Goal: Contribute content: Add original content to the website for others to see

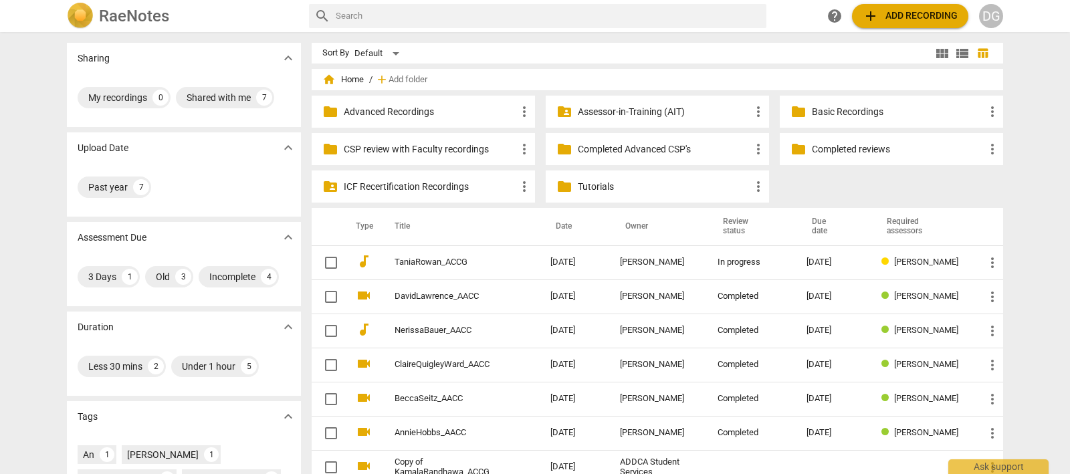
click at [437, 261] on link "TaniaRowan_ACCG" at bounding box center [449, 262] width 108 height 10
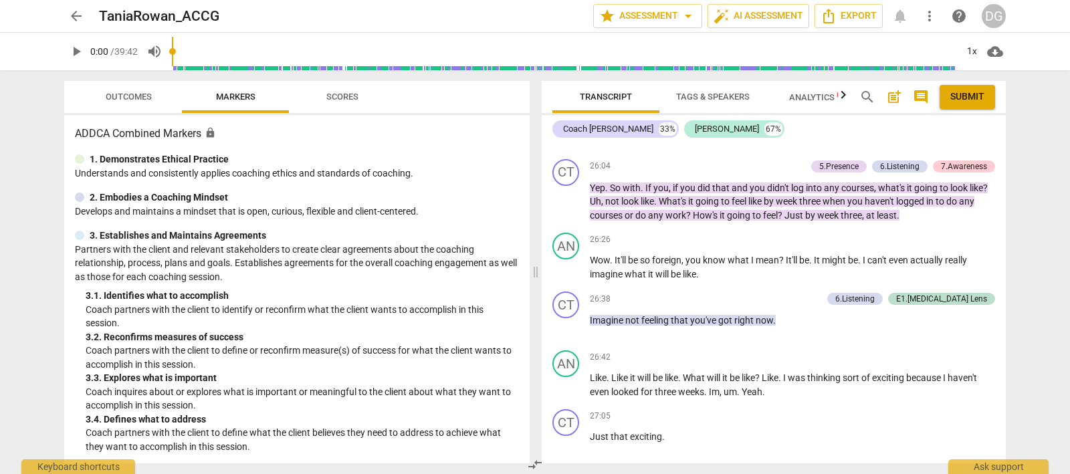
scroll to position [8525, 0]
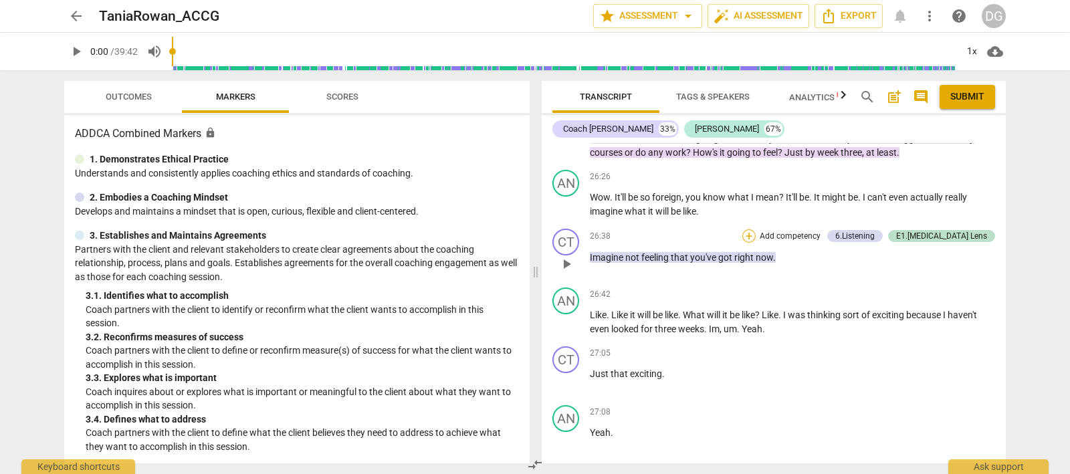
click at [756, 231] on div "+" at bounding box center [748, 235] width 13 height 13
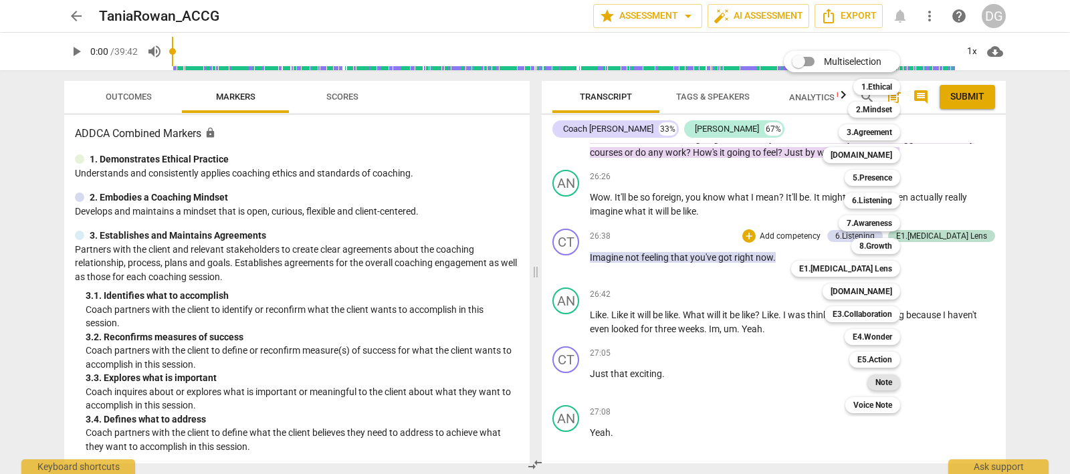
click at [883, 380] on b "Note" at bounding box center [883, 382] width 17 height 16
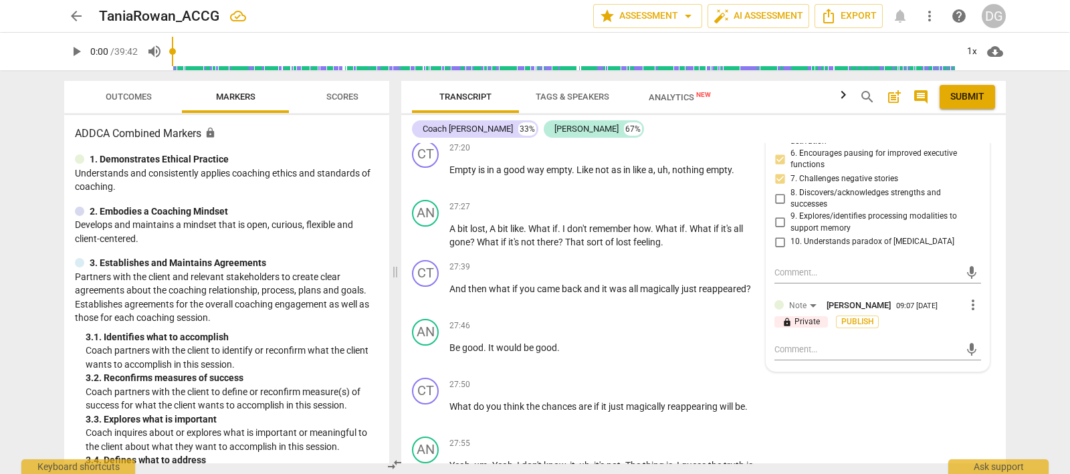
scroll to position [9928, 0]
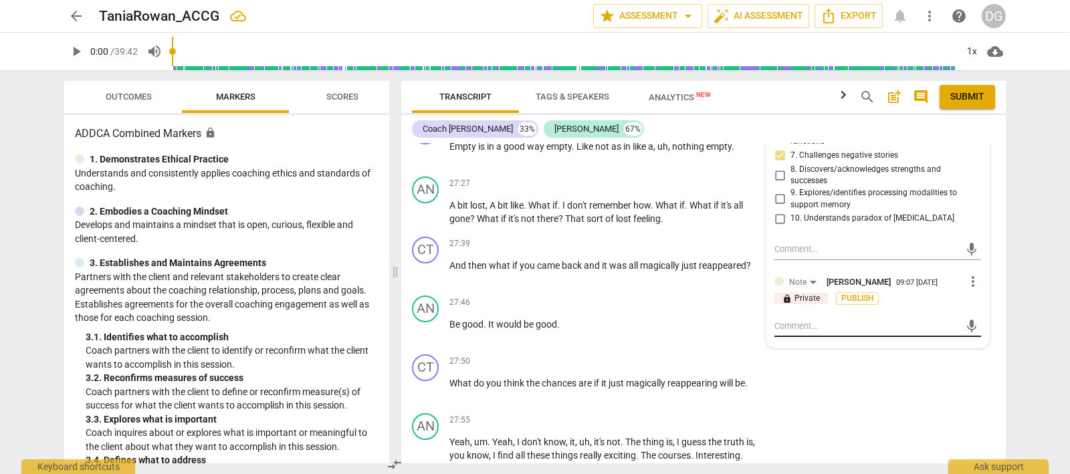
click at [782, 320] on textarea at bounding box center [866, 326] width 185 height 13
type textarea "a"
type textarea "an"
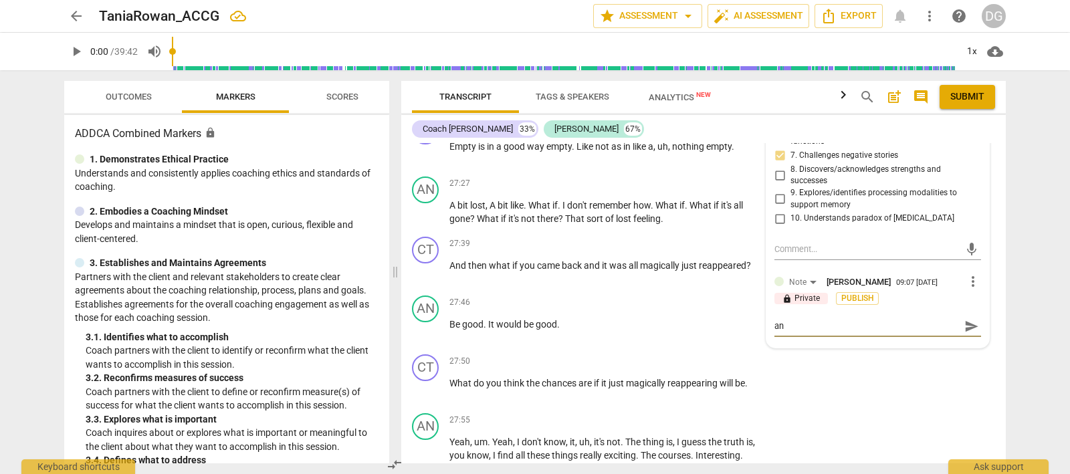
type textarea "anc"
type textarea "anch"
type textarea "anchr"
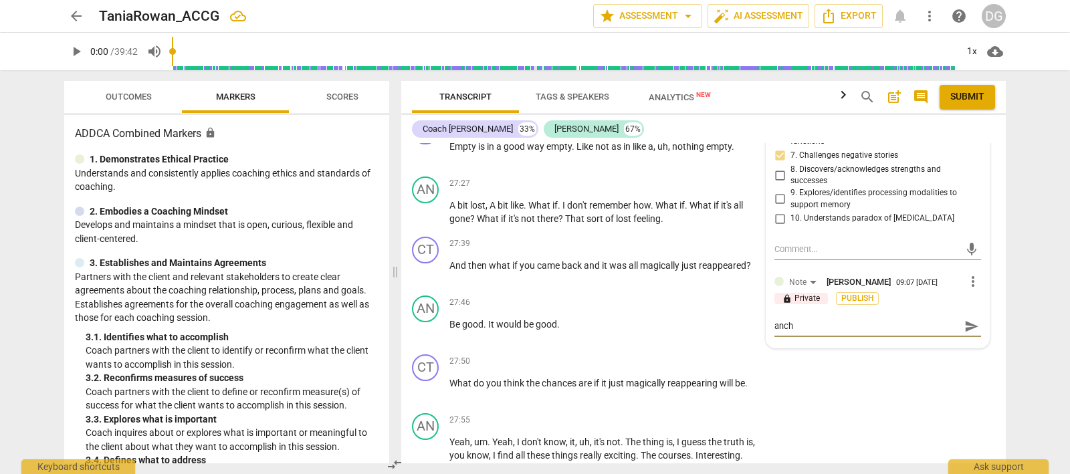
type textarea "anchr"
type textarea "anchro"
type textarea "anchroi"
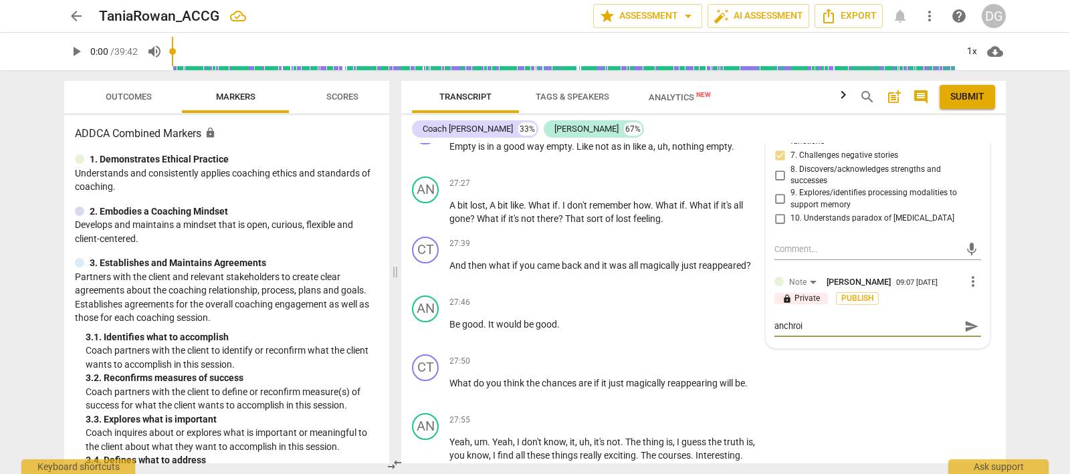
type textarea "anchroin"
type textarea "anchroing"
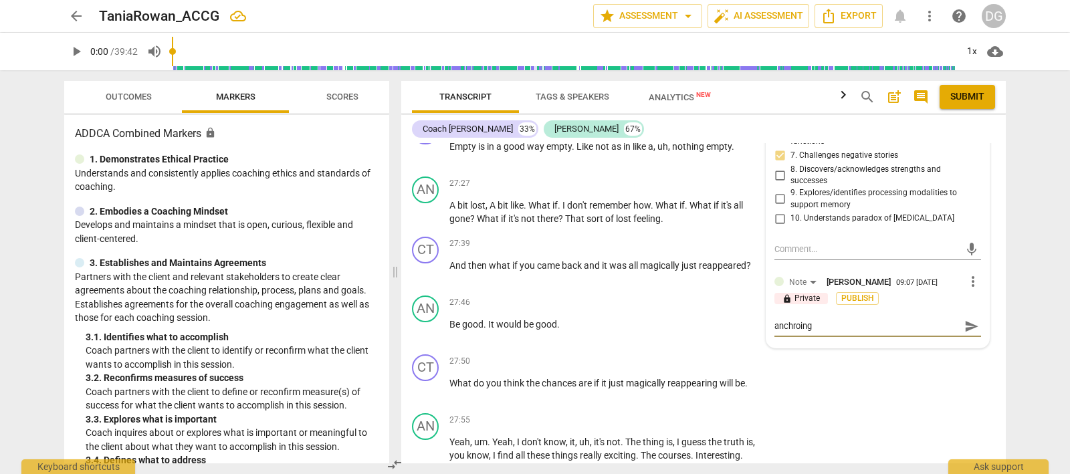
type textarea "anchroing"
type textarea "anchroing t"
type textarea "anchroing th"
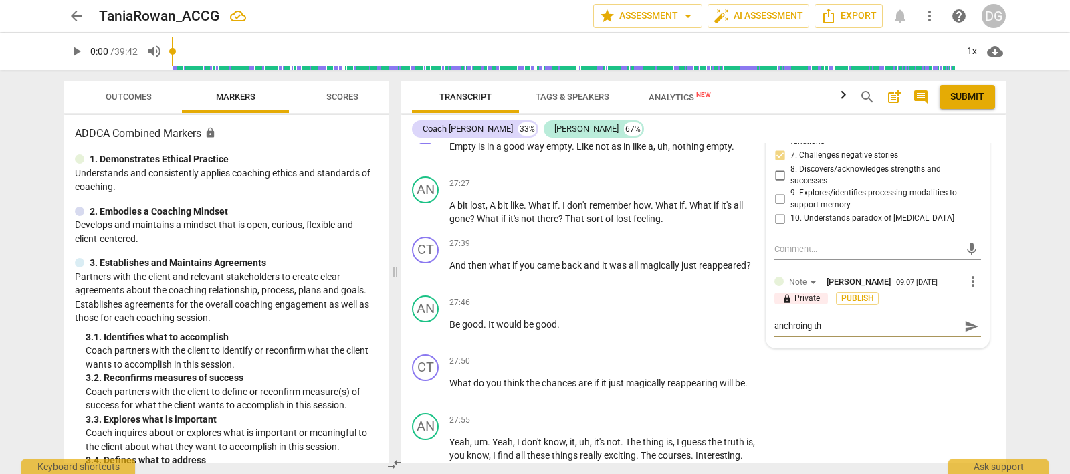
type textarea "anchroing the"
type textarea "anchroing the c"
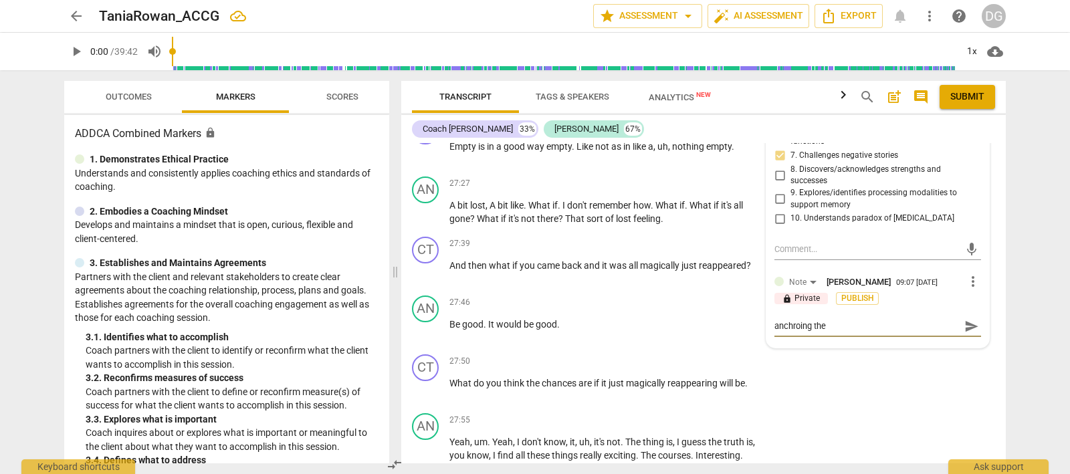
type textarea "anchroing the c"
type textarea "anchroing the cl"
type textarea "anchroing the cli"
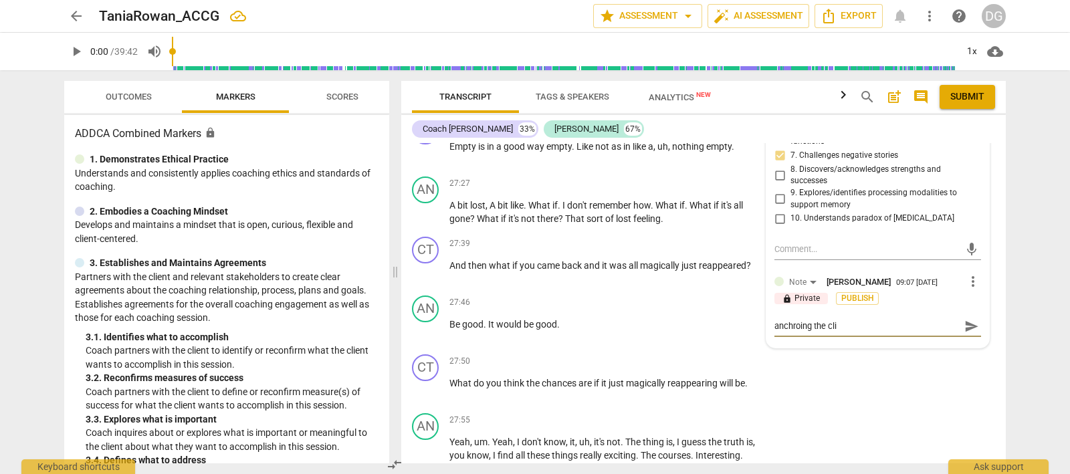
type textarea "anchroing the clie"
type textarea "anchroing the clien"
type textarea "anchroing the client"
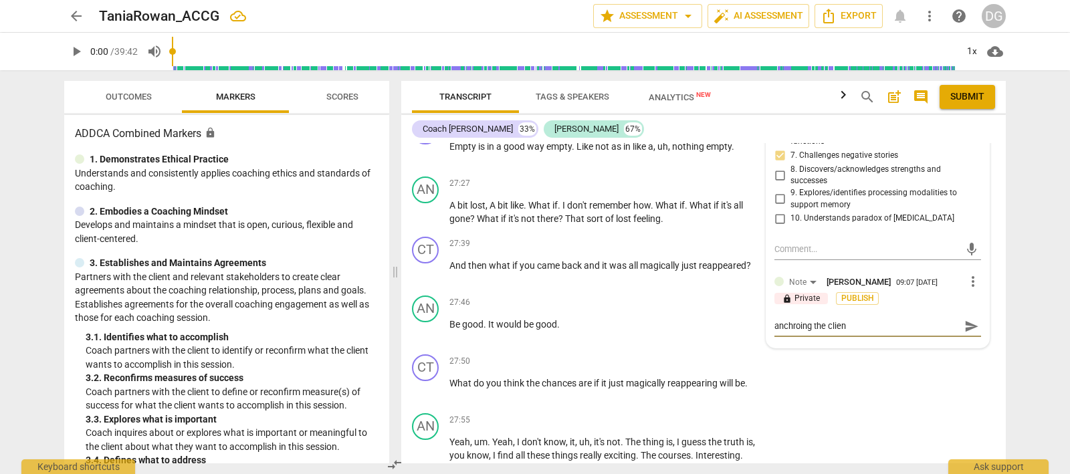
type textarea "anchroing the client"
type textarea "anchroing the clien"
type textarea "anchroing the clie"
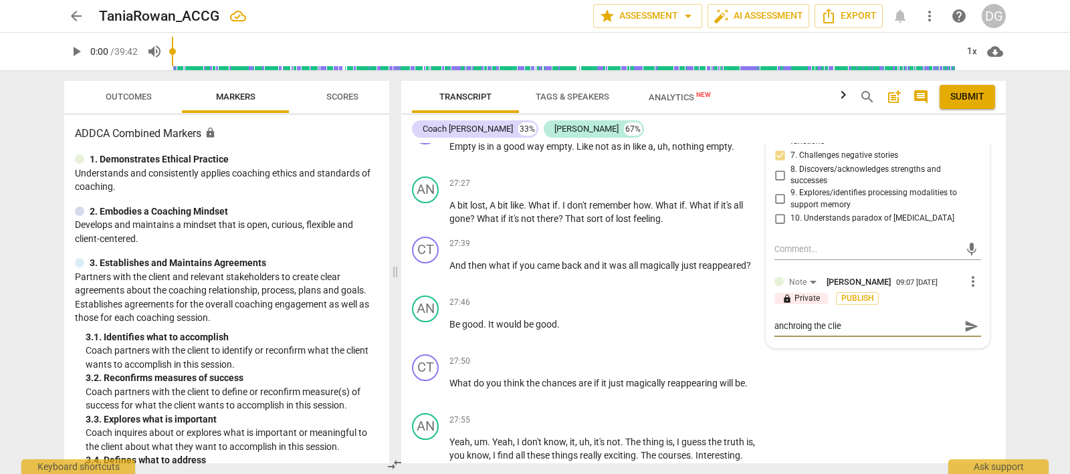
type textarea "anchroing the cli"
type textarea "anchroing the cl"
type textarea "anchroing the c"
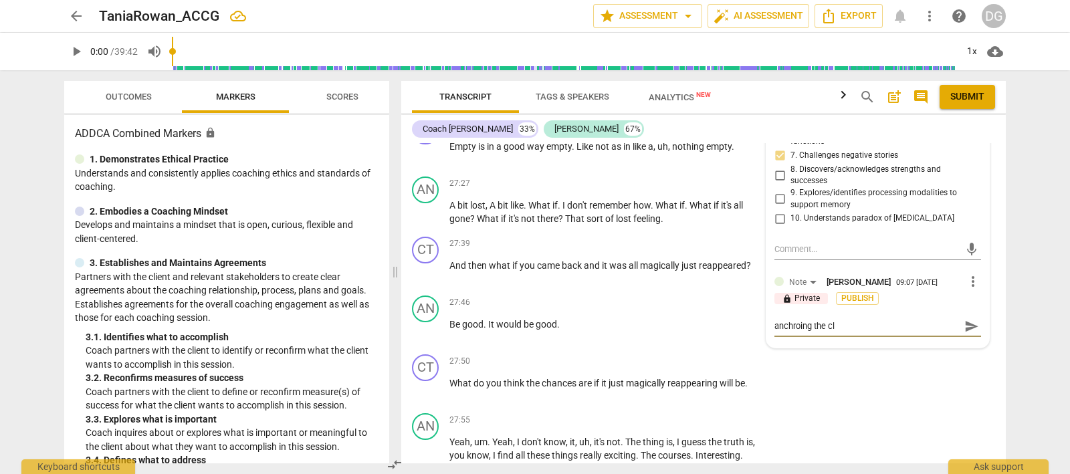
type textarea "anchroing the c"
type textarea "anchroing the"
type textarea "anchroing the t"
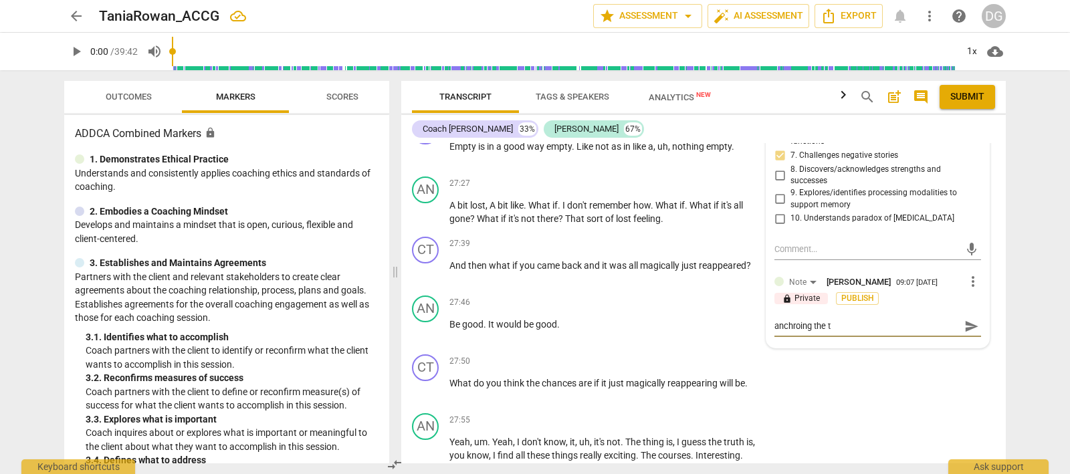
type textarea "anchroing the th"
type textarea "anchroing the the"
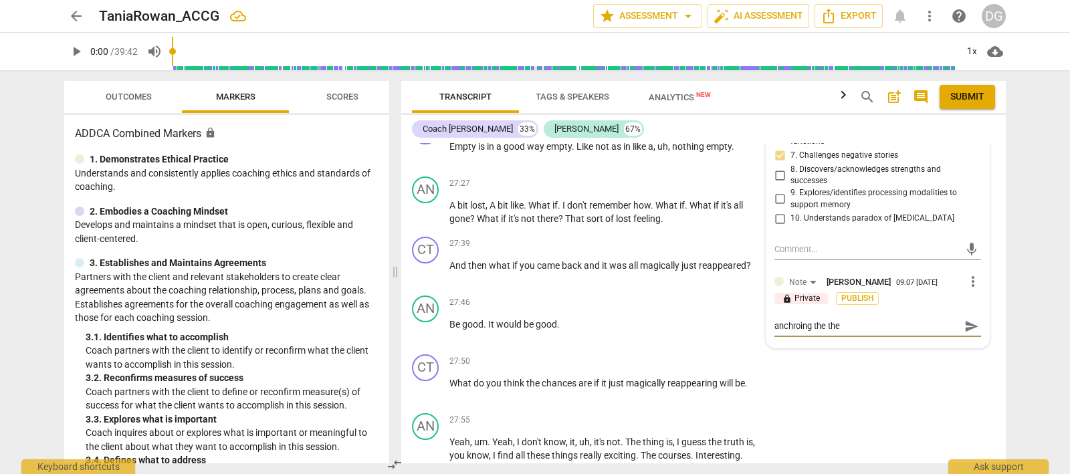
type textarea "anchroing the the"
type textarea "anchroing the the p"
type textarea "anchroing the the ps"
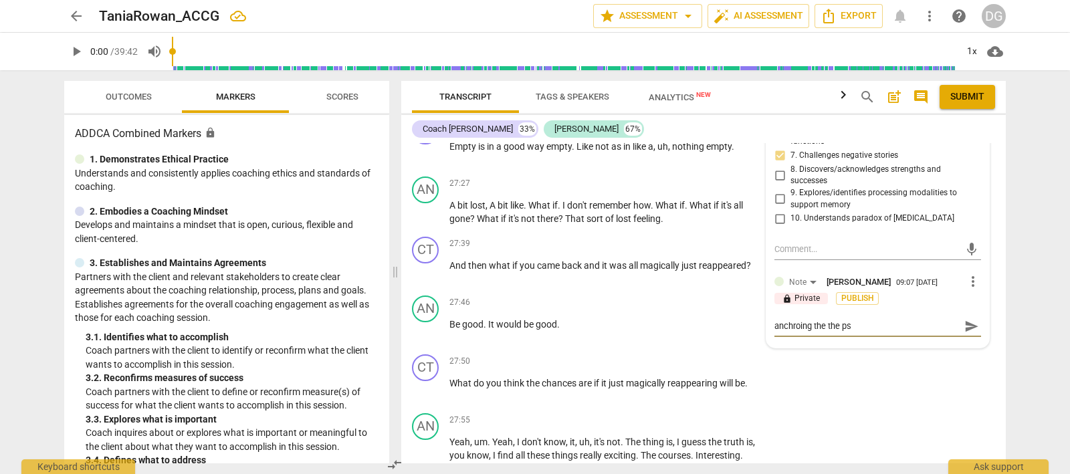
type textarea "anchroing the the pso"
type textarea "anchroing the the psoi"
type textarea "anchroing the the psoit"
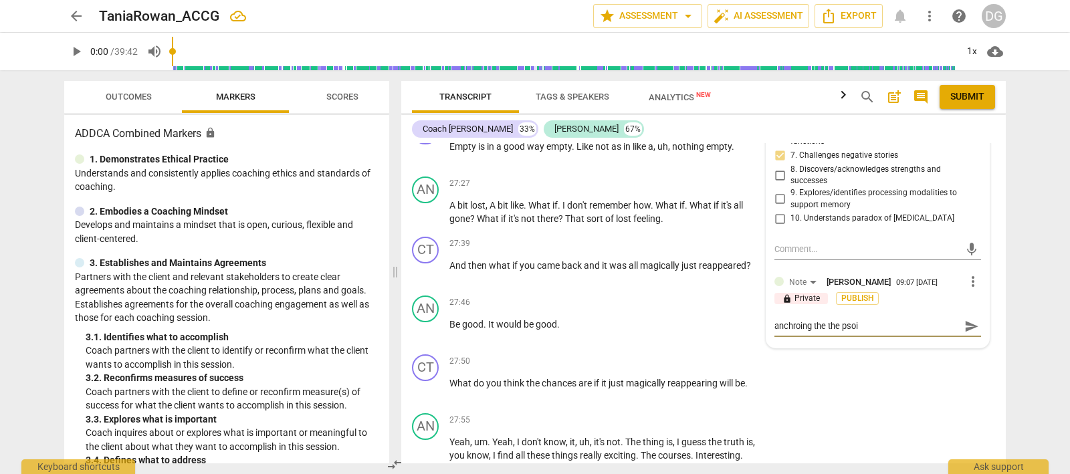
type textarea "anchroing the the psoit"
type textarea "anchroing the the psoitv"
type textarea "anchroing the the psoitve"
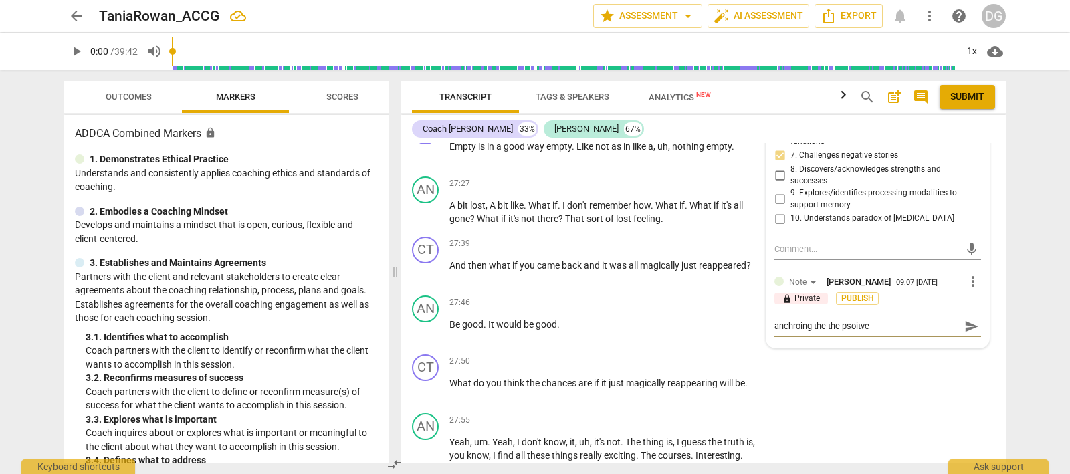
type textarea "anchroing the the psoitve"
type textarea "anchroing the the psoitve e"
type textarea "anchroing the the psoitve em"
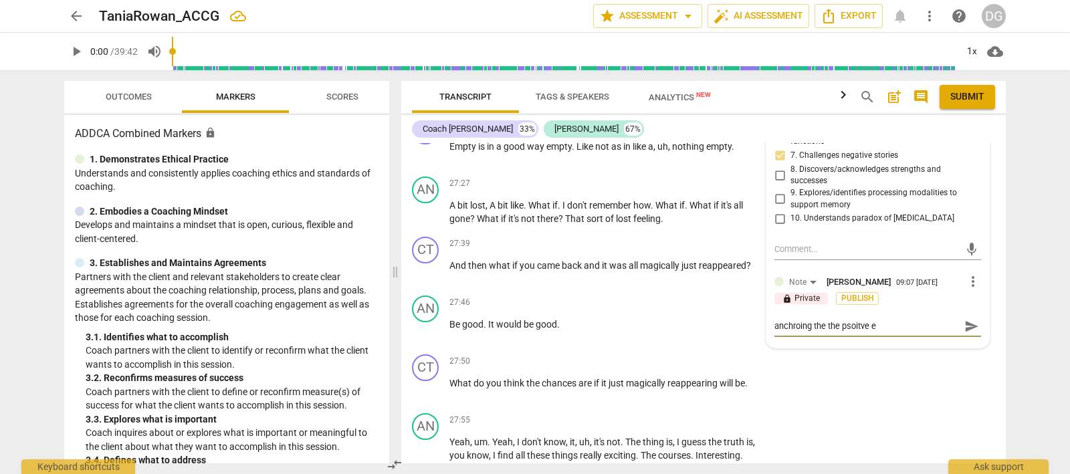
type textarea "anchroing the the psoitve em"
type textarea "anchroing the the psoitve emo"
type textarea "anchroing the the psoitve emot"
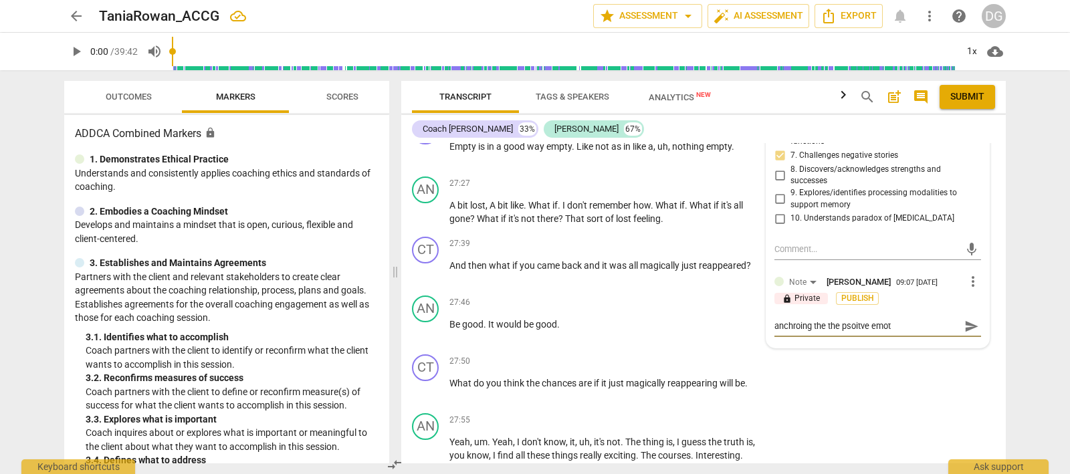
type textarea "anchroing the the psoitve emoti"
type textarea "anchroing the the psoitve emotio"
type textarea "anchroing the the psoitve emotion"
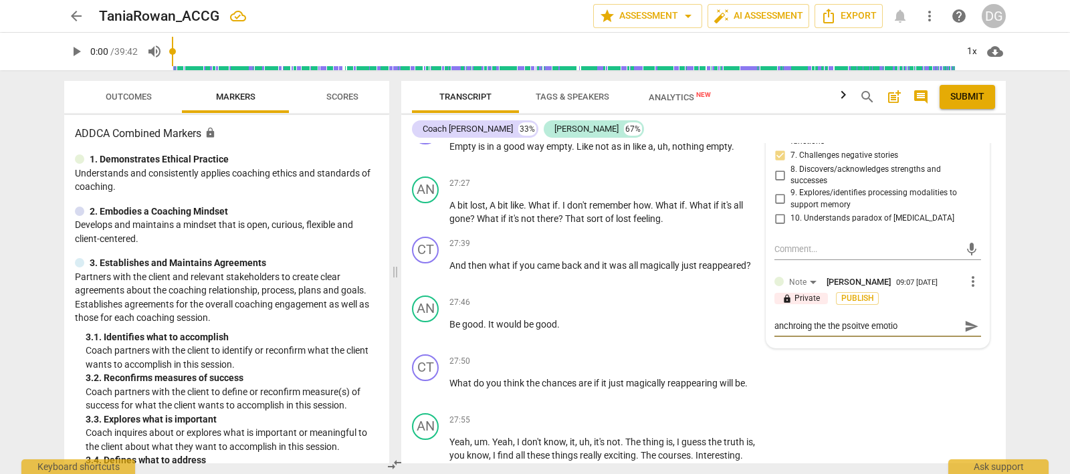
type textarea "anchroing the the psoitve emotion"
type textarea "anchroing the the psoitve emotion A"
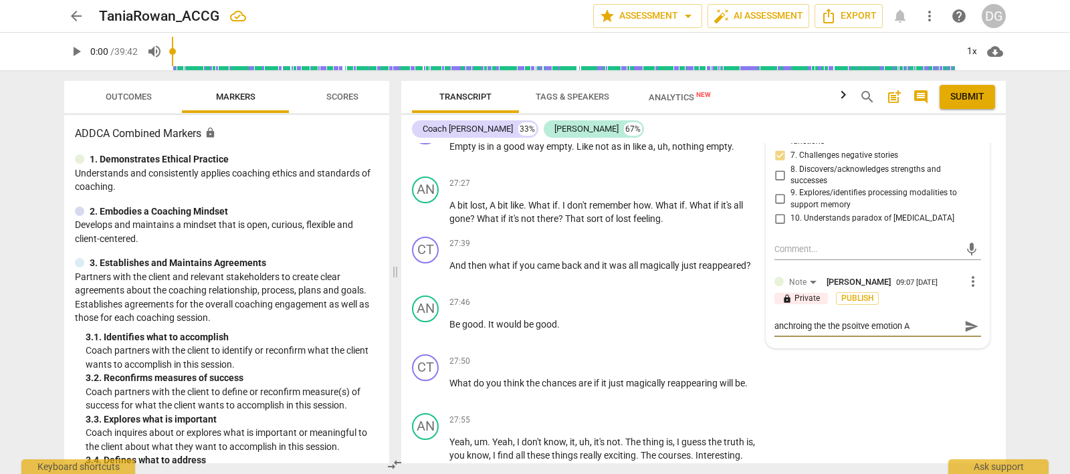
type textarea "anchroing the the psoitve emotion An"
type textarea "anchroing the the psoitve emotion [PERSON_NAME]"
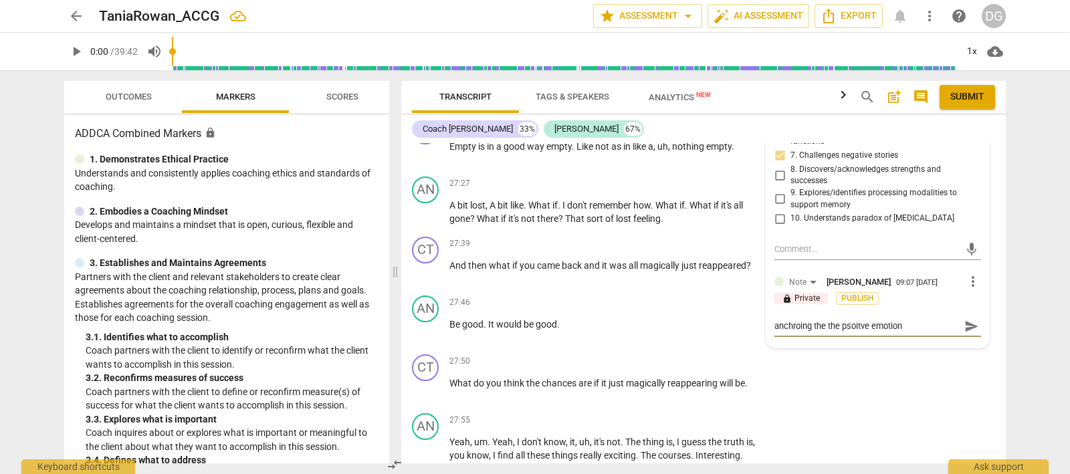
type textarea "anchroing the the psoitve emotion [PERSON_NAME]"
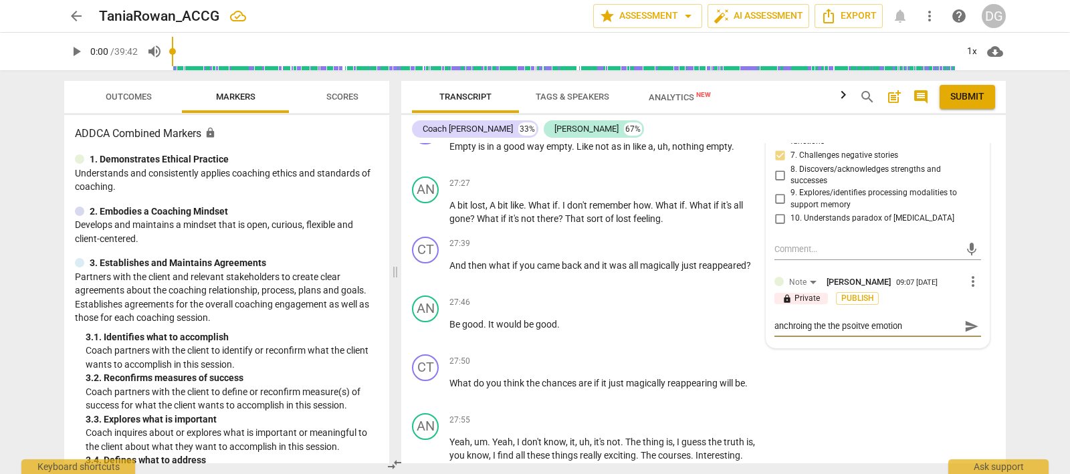
type textarea "anchroing the the psoitve emotion [PERSON_NAME]"
type textarea "anchroing the the psoitve emotion [PERSON_NAME] is"
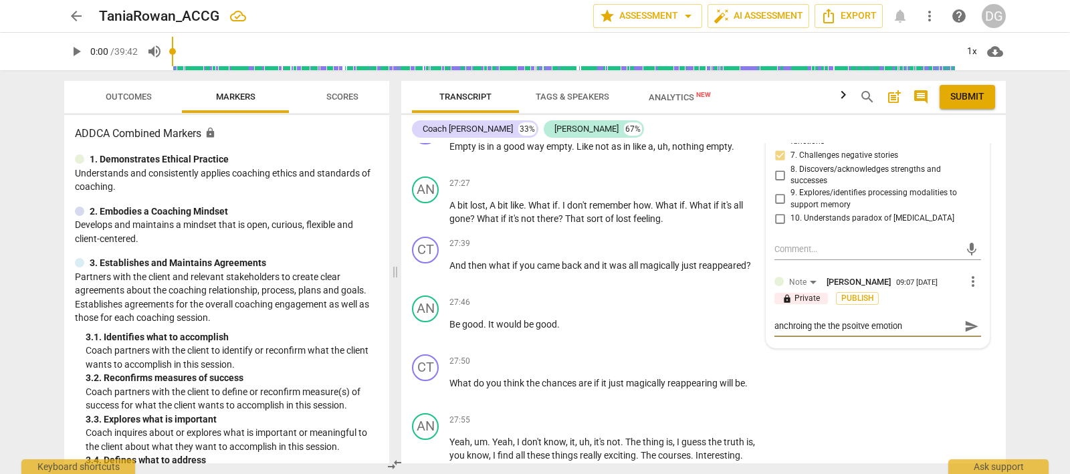
type textarea "anchroing the the psoitve emotion [PERSON_NAME] is"
type textarea "anchroing the the psoitve emotion [PERSON_NAME] is f"
type textarea "anchroing the the psoitve emotion [PERSON_NAME] is fe"
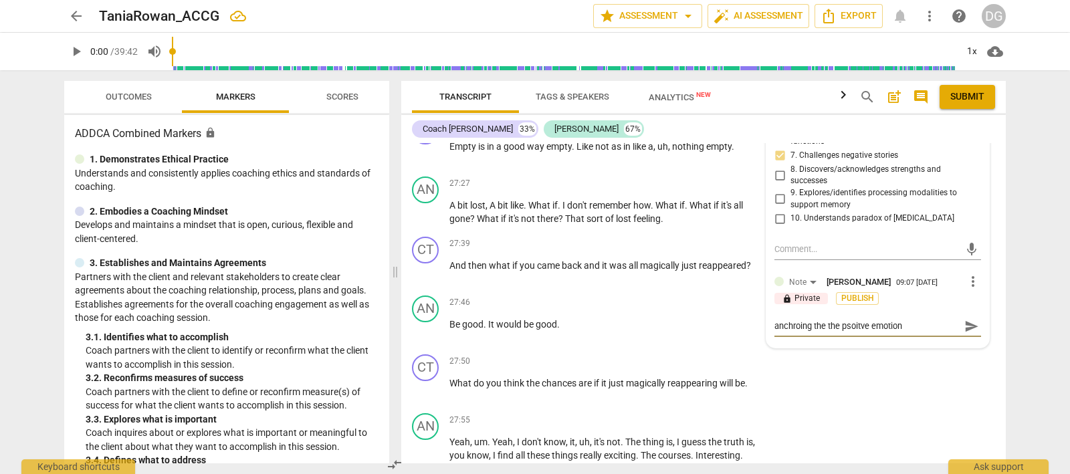
type textarea "anchroing the the psoitve emotion [PERSON_NAME] is fee"
type textarea "anchroing the the psoitve emotion [PERSON_NAME] is feel"
type textarea "anchroing the the psoitve emotion [PERSON_NAME] is feeli"
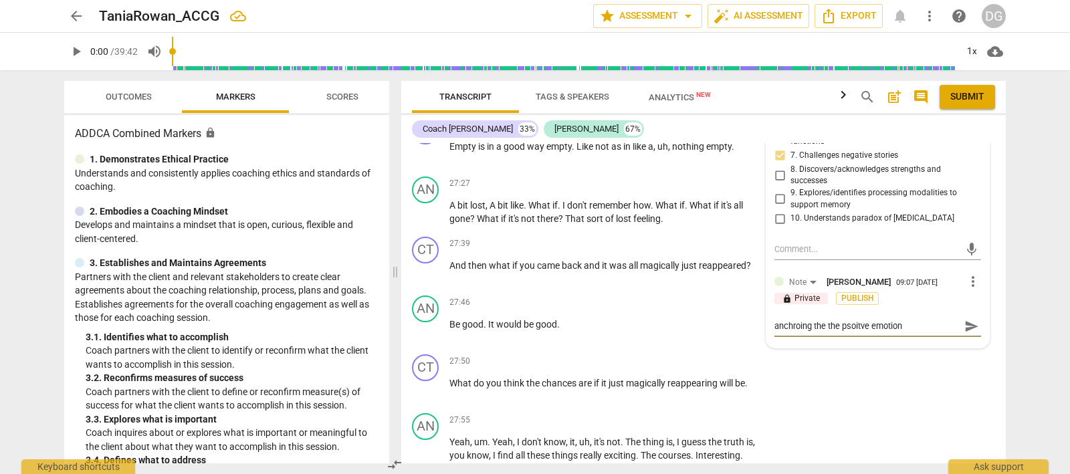
type textarea "anchroing the the psoitve emotion [PERSON_NAME] is feelin"
type textarea "anchroing the the psoitve emotion [PERSON_NAME] is feeling"
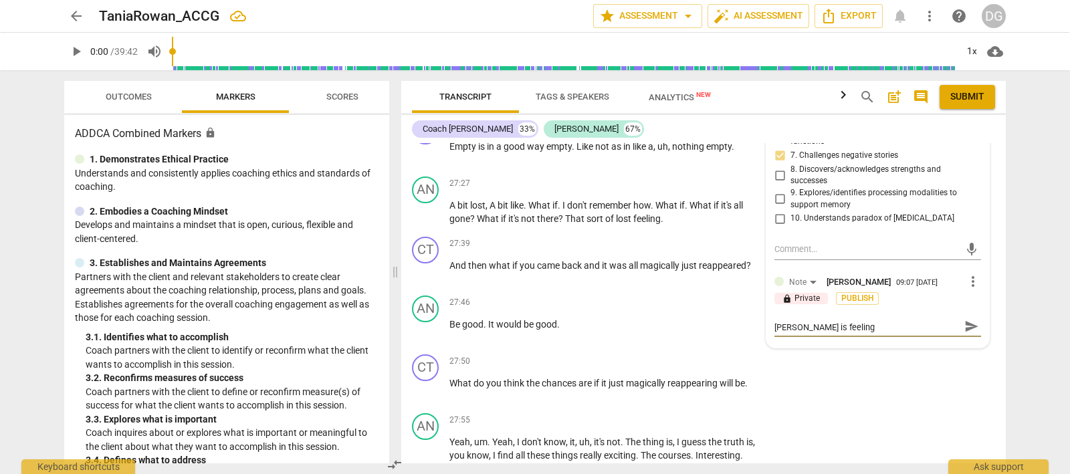
type textarea "anchroing the the psoitve emotion [PERSON_NAME] is feeling"
type textarea "anchroing the the psoitve emotion [PERSON_NAME] is feeling a"
type textarea "anchroing the the psoitve emotion [PERSON_NAME] is feeling an"
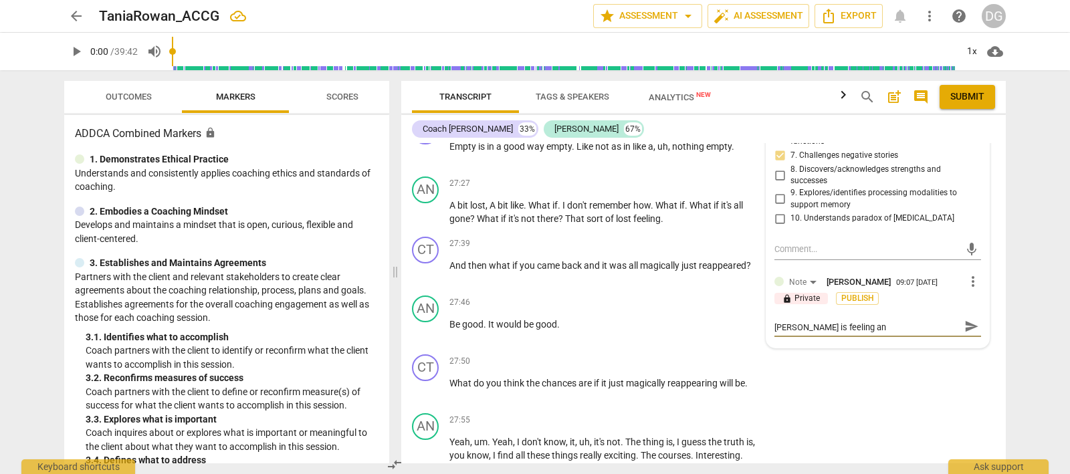
type textarea "anchroing the the psoitve emotion [PERSON_NAME] is feeling and"
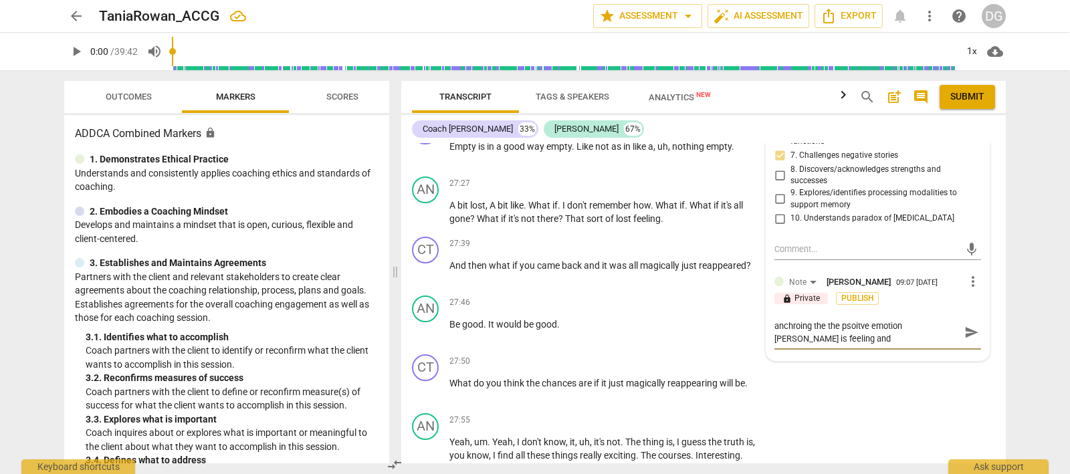
type textarea "anchroing the the psoitve emotion [PERSON_NAME] is feeling and a"
type textarea "anchroing the the psoitve emotion [PERSON_NAME] is feeling and as"
type textarea "anchroing the the psoitve emotion [PERSON_NAME] is feeling and ask"
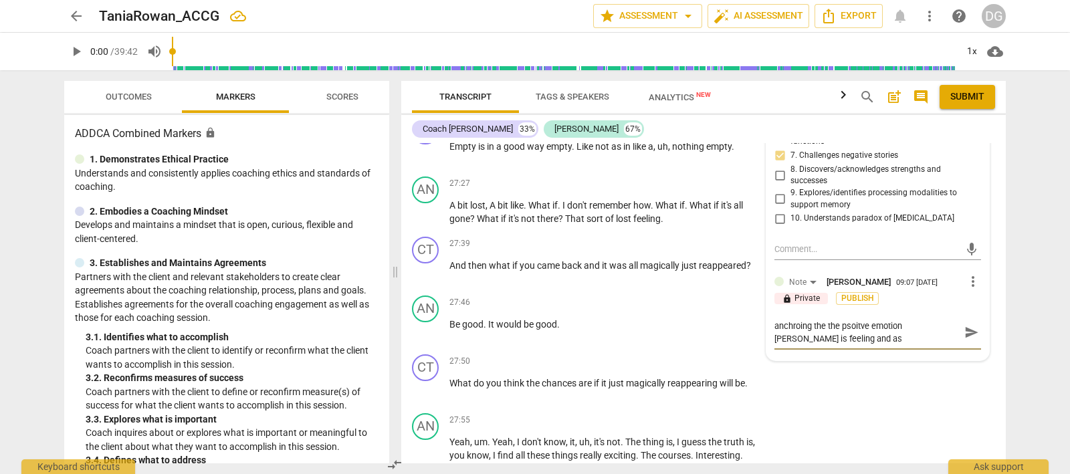
type textarea "anchroing the the psoitve emotion [PERSON_NAME] is feeling and ask"
type textarea "anchroing the the psoitve emotion [PERSON_NAME] is feeling and aski"
type textarea "anchroing the the psoitve emotion [PERSON_NAME] is feeling and askin"
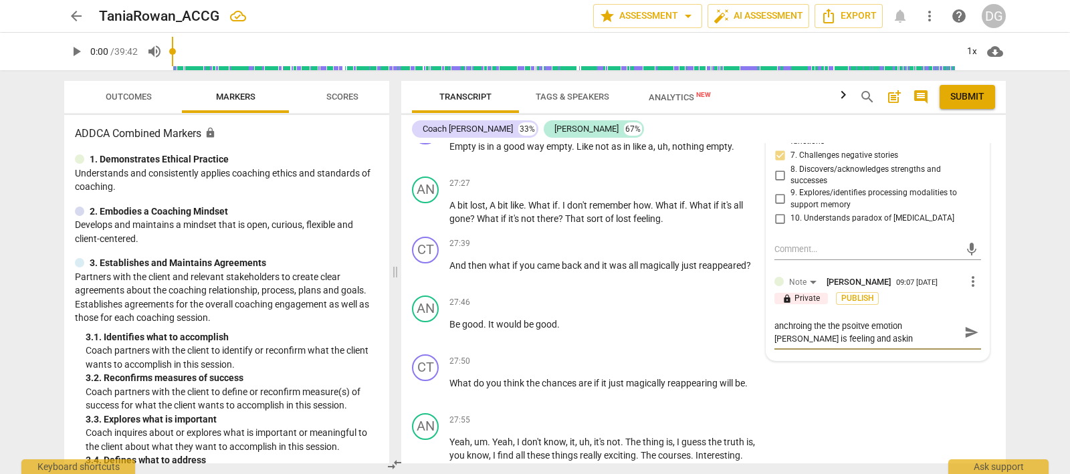
type textarea "anchroing the the psoitve emotion [PERSON_NAME] is feeling and asking"
type textarea "anchroing the the psoitve emotion [PERSON_NAME] is feeling and asking h"
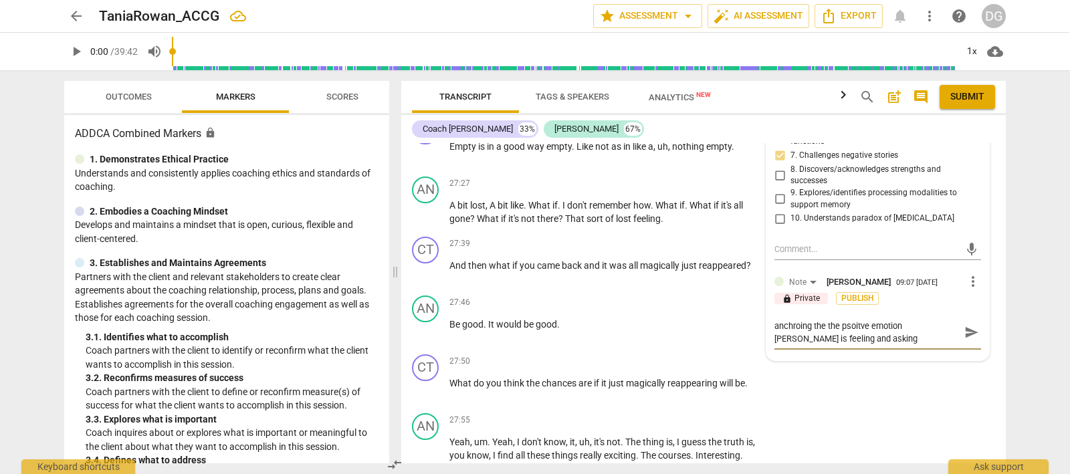
type textarea "anchroing the the psoitve emotion [PERSON_NAME] is feeling and asking h"
type textarea "anchroing the the psoitve emotion [PERSON_NAME] is feeling and asking he"
type textarea "anchroing the the psoitve emotion [PERSON_NAME] is feeling and asking her"
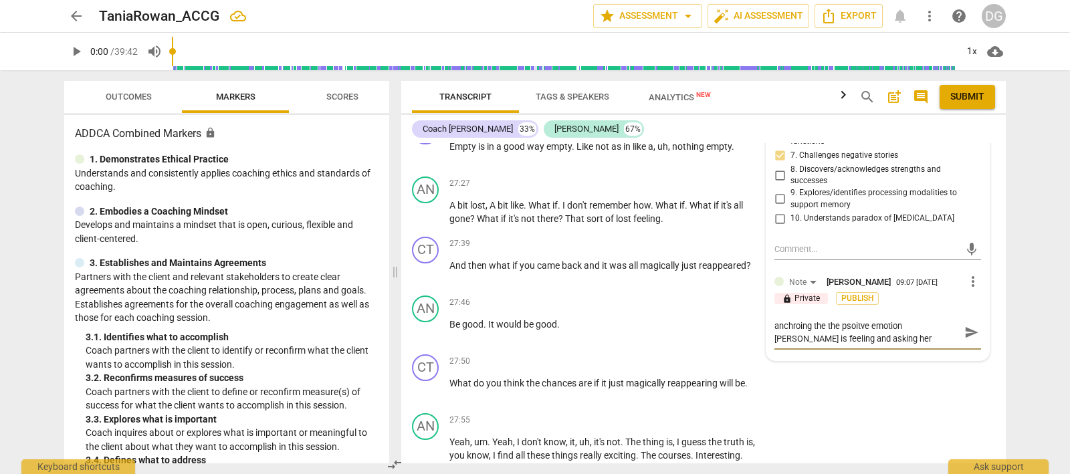
type textarea "anchroing the the psoitve emotion [PERSON_NAME] is feeling and asking her"
type textarea "anchroing the the psoitve emotion [PERSON_NAME] is feeling and asking her t"
type textarea "anchroing the the psoitve emotion [PERSON_NAME] is feeling and asking her to"
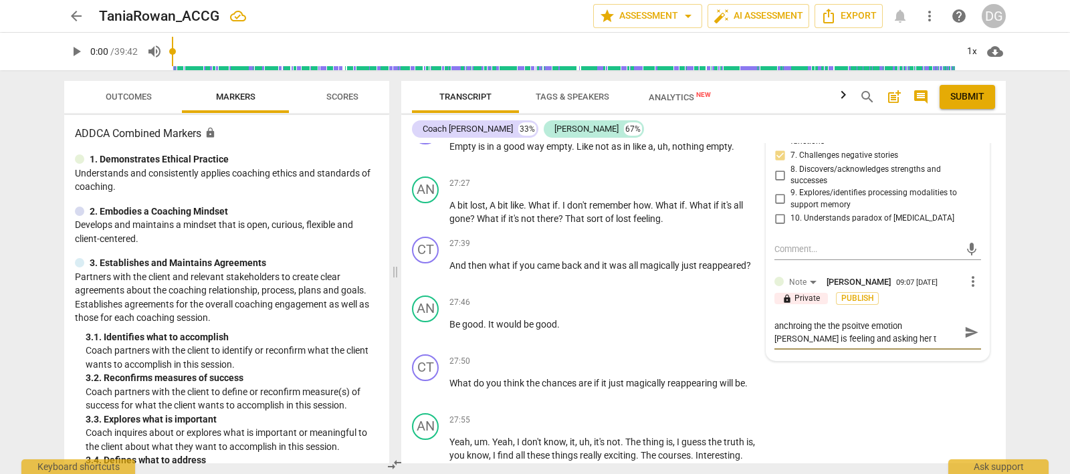
type textarea "anchroing the the psoitve emotion [PERSON_NAME] is feeling and asking her to"
type textarea "anchroing the the psoitve emotion [PERSON_NAME] is feeling and asking her to p"
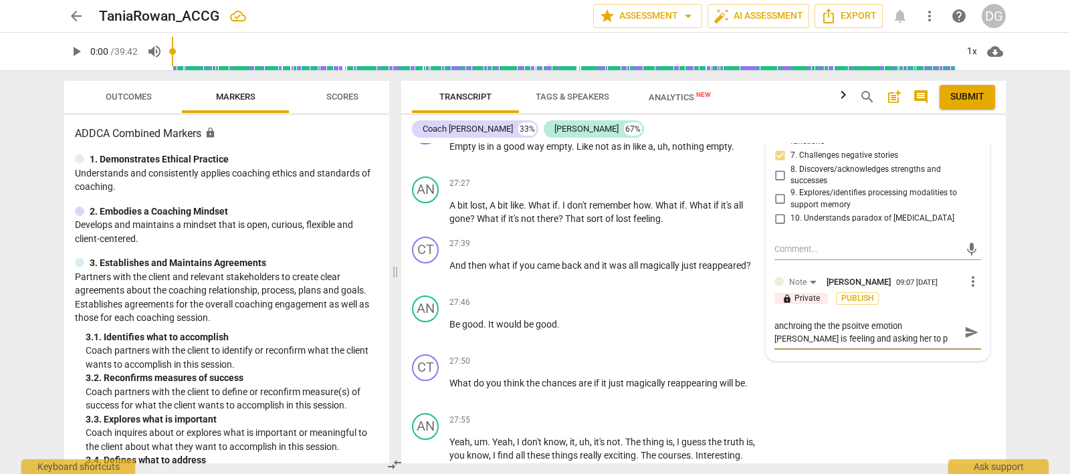
type textarea "anchroing the the psoitve emotion [PERSON_NAME] is feeling and asking her to pa"
type textarea "anchroing the the psoitve emotion [PERSON_NAME] is feeling and asking her to pas"
type textarea "anchroing the the psoitve emotion [PERSON_NAME] is feeling and asking her to pa…"
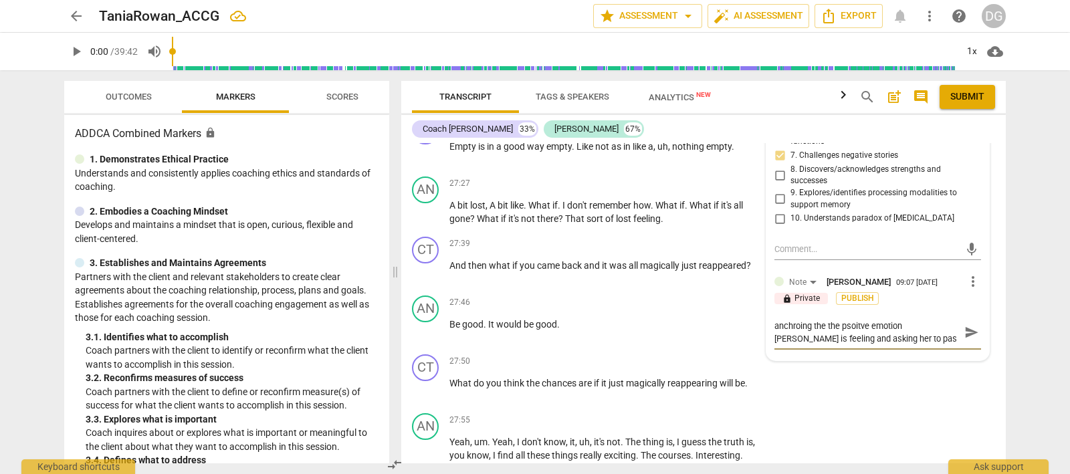
type textarea "anchroing the the psoitve emotion [PERSON_NAME] is feeling and asking her to pa…"
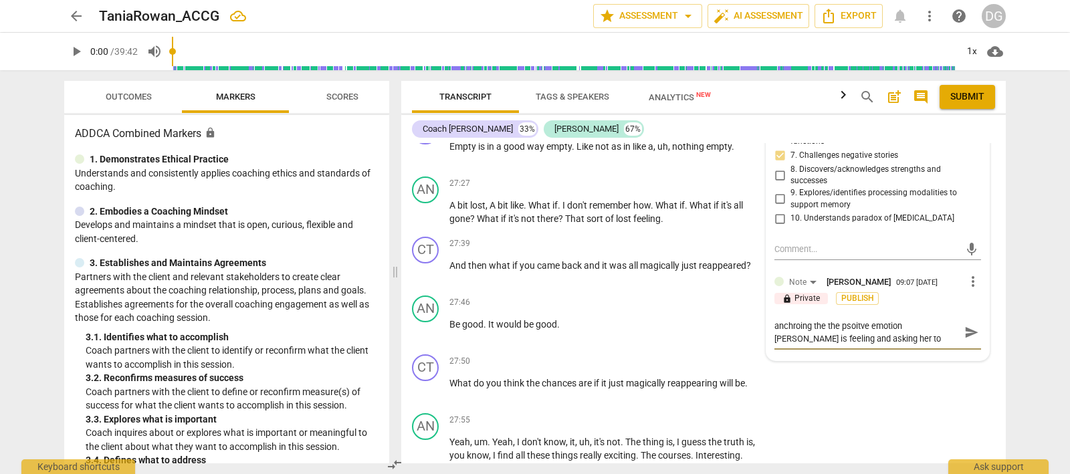
type textarea "anchroing the the psoitve emotion [PERSON_NAME] is feeling and asking her to pa…"
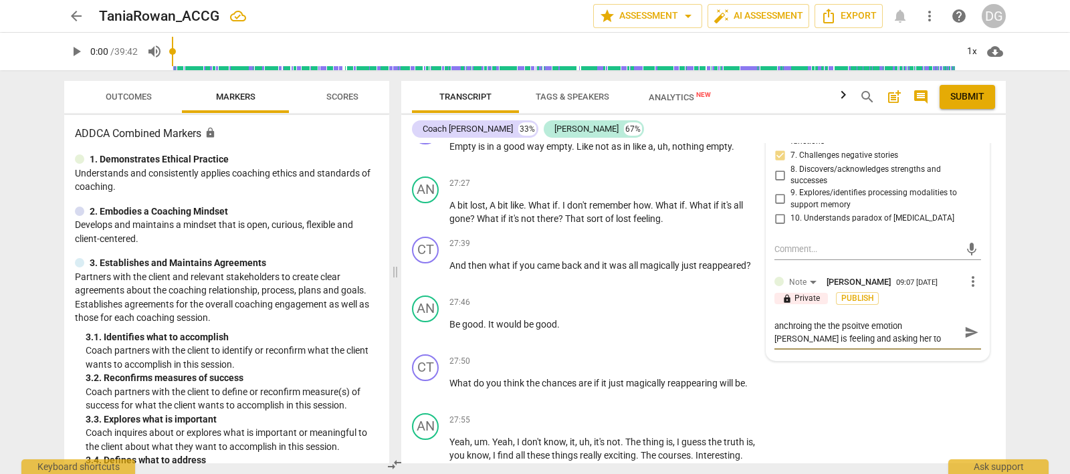
type textarea "anchroing the the psoitve emotion [PERSON_NAME] is feeling and asking her to pa…"
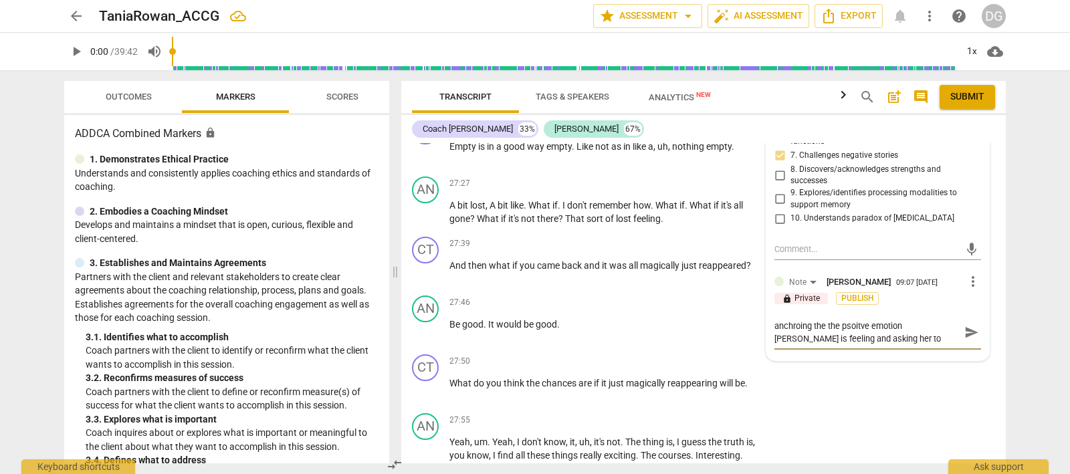
type textarea "anchroing the the psoitve emotion [PERSON_NAME] is feeling and asking her to pa…"
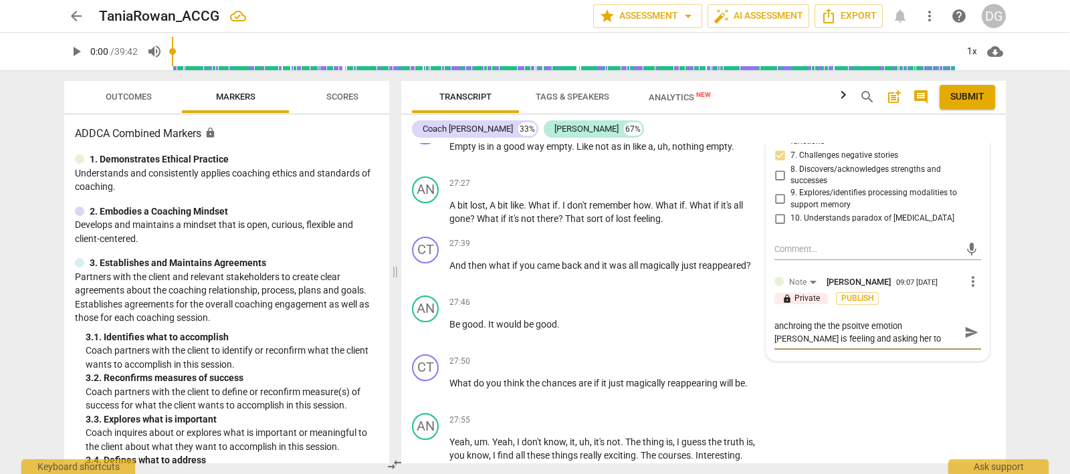
type textarea "anchroing the the psoitve emotion [PERSON_NAME] is feeling and asking her to pa…"
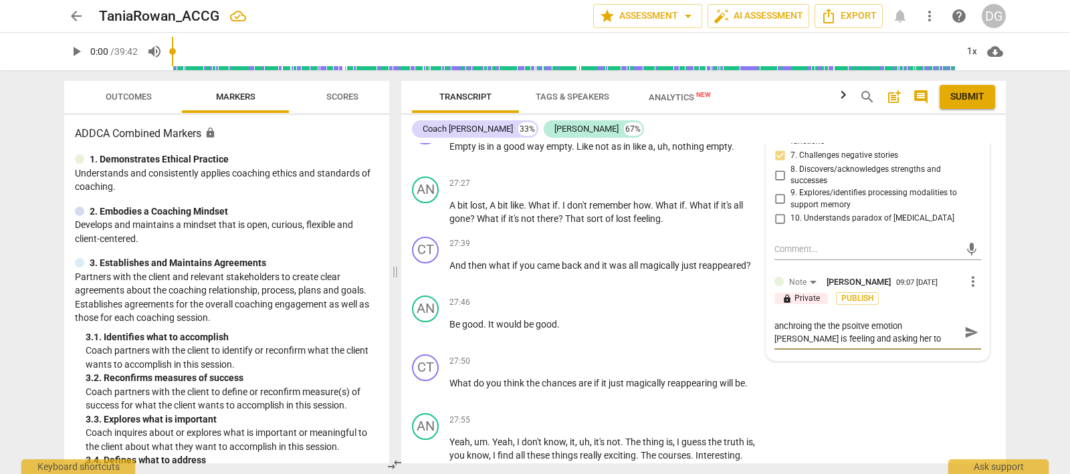
type textarea "anchroing the the psoitve emotion [PERSON_NAME] is feeling and asking her to pa…"
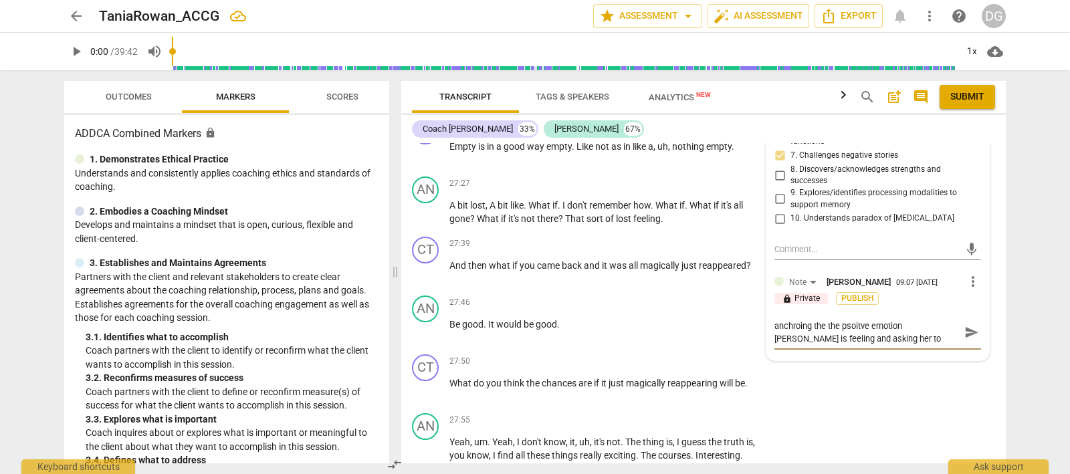
type textarea "anchroing the the psoitve emotion [PERSON_NAME] is feeling and asking her to pa…"
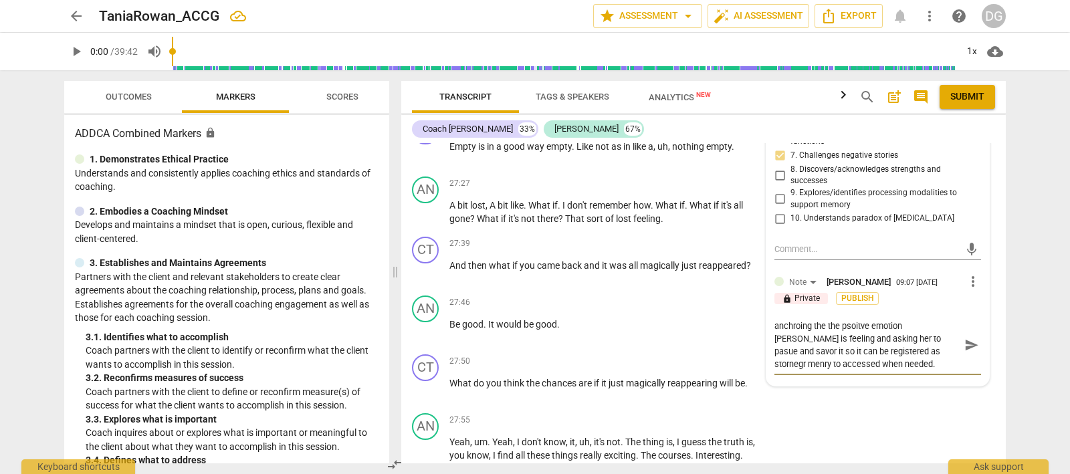
click at [774, 320] on textarea "anchroing the the psoitve emotion [PERSON_NAME] is feeling and asking her to pa…" at bounding box center [866, 345] width 185 height 51
drag, startPoint x: 926, startPoint y: 292, endPoint x: 901, endPoint y: 292, distance: 25.4
click at [901, 320] on textarea "Important and vlaubale anchroing the the psoitve emotion [PERSON_NAME] is feeli…" at bounding box center [866, 345] width 185 height 51
drag, startPoint x: 879, startPoint y: 320, endPoint x: 768, endPoint y: 290, distance: 115.8
click at [768, 290] on div "6.Listening [PERSON_NAME] 09:55 [DATE] more_vert lock Private Publish 1. Custom…" at bounding box center [877, 83] width 223 height 604
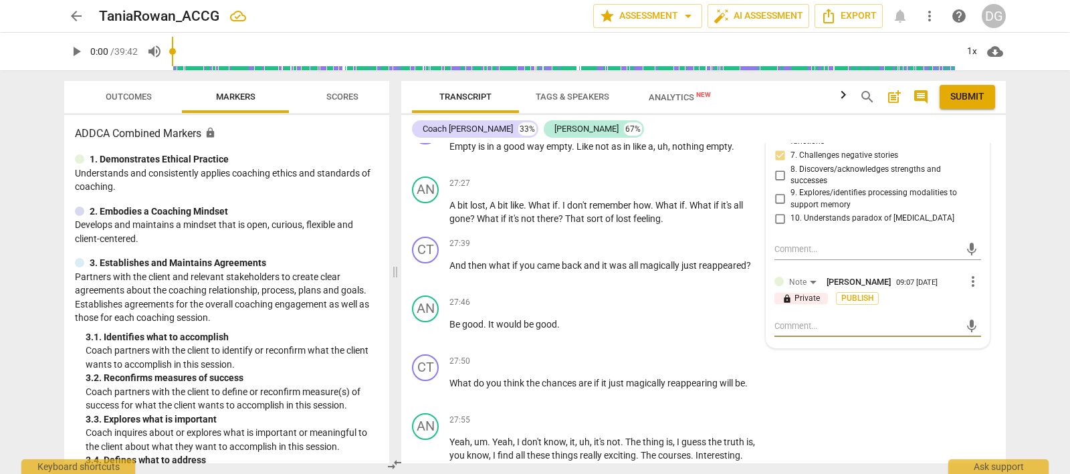
paste textarea "“You invited [PERSON_NAME] to pause and savor the positive emotion she was expe…"
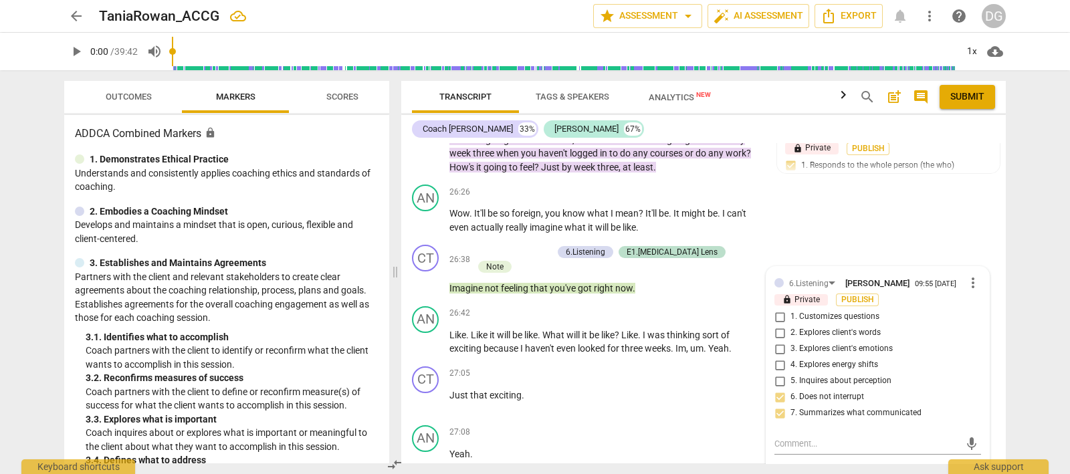
scroll to position [9426, 0]
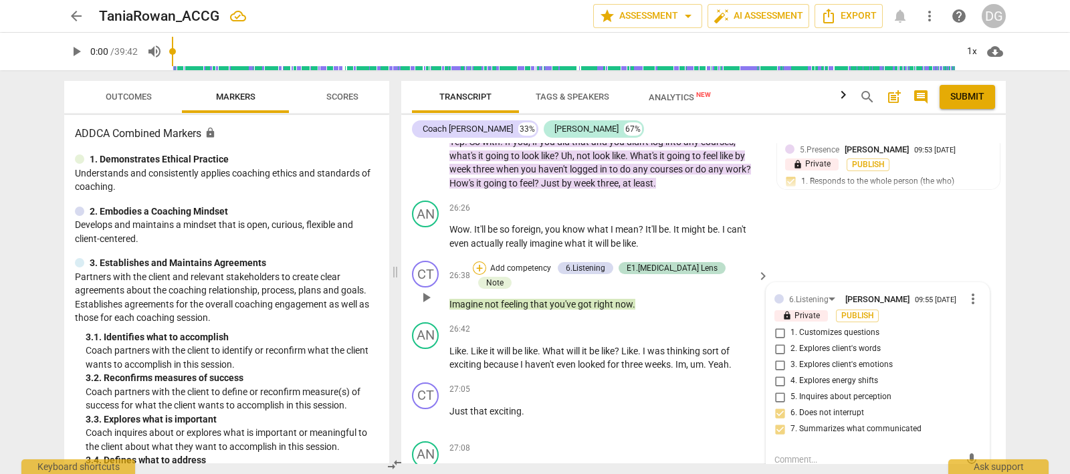
click at [486, 261] on div "+" at bounding box center [479, 267] width 13 height 13
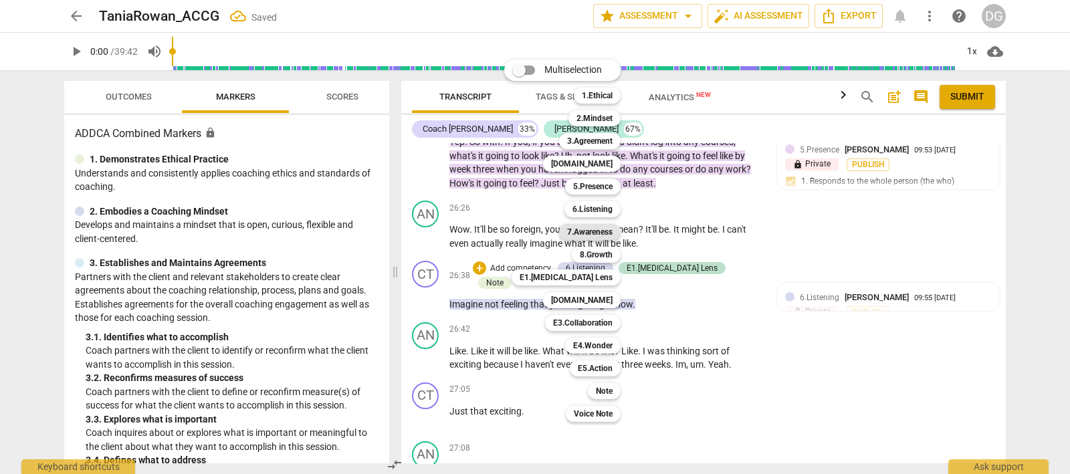
click at [597, 230] on b "7.Awareness" at bounding box center [589, 232] width 45 height 16
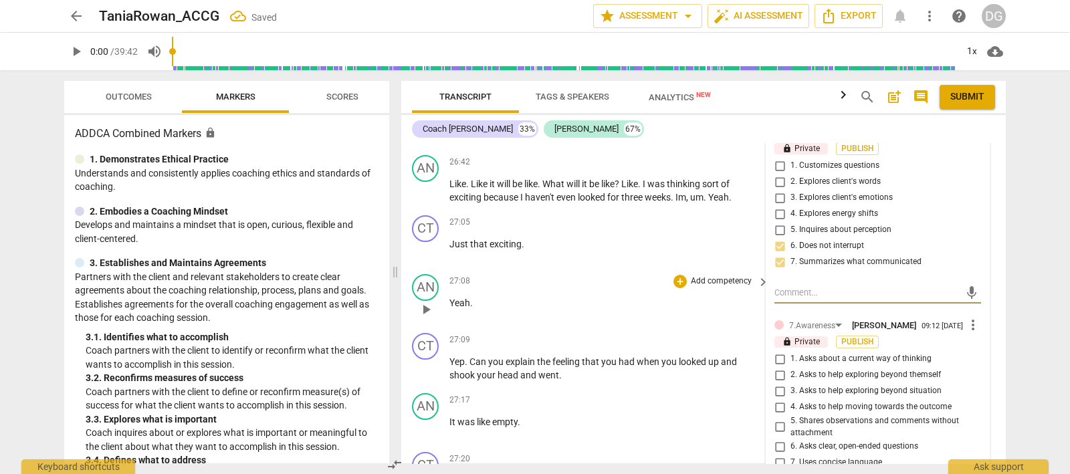
scroll to position [9677, 0]
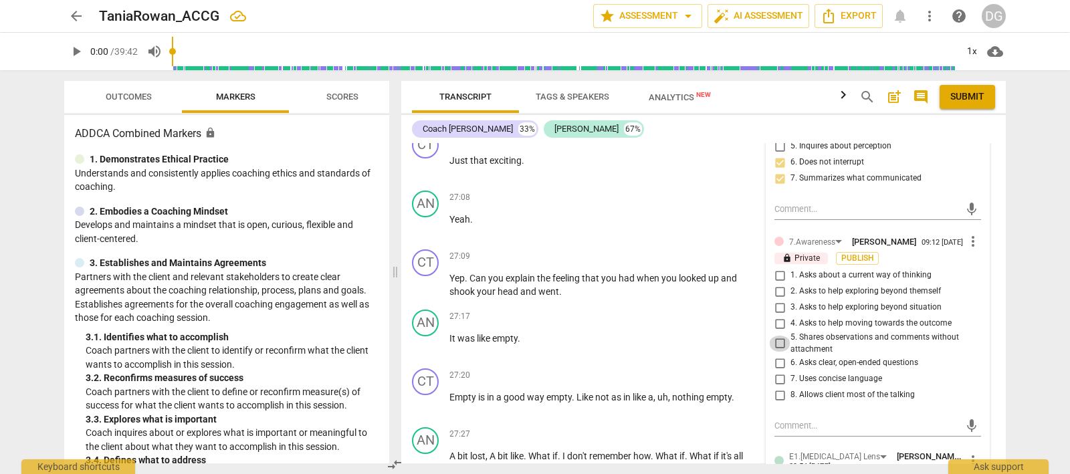
click at [774, 336] on input "5. Shares observations and comments without attachment" at bounding box center [779, 344] width 21 height 16
click at [775, 371] on input "7. Uses concise language" at bounding box center [779, 379] width 21 height 16
click at [777, 387] on input "8. Allows client most of the talking" at bounding box center [779, 395] width 21 height 16
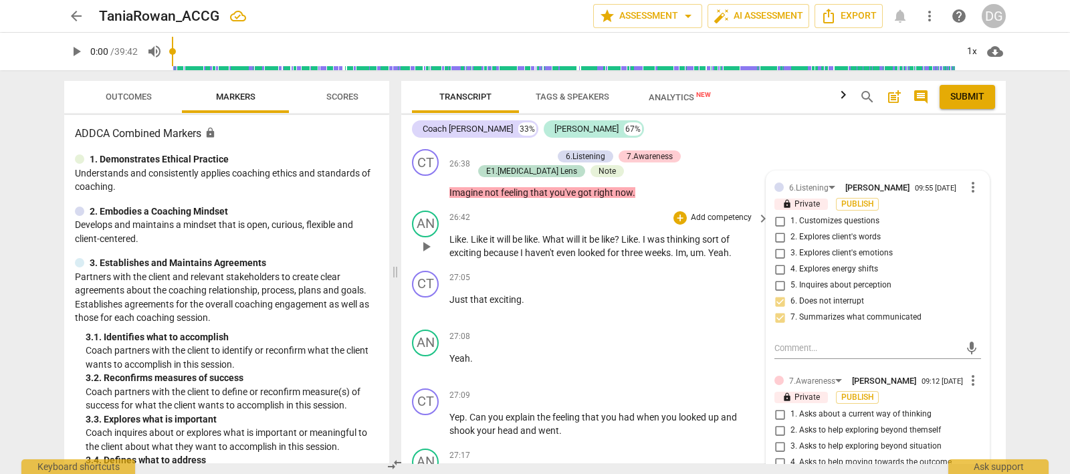
scroll to position [9426, 0]
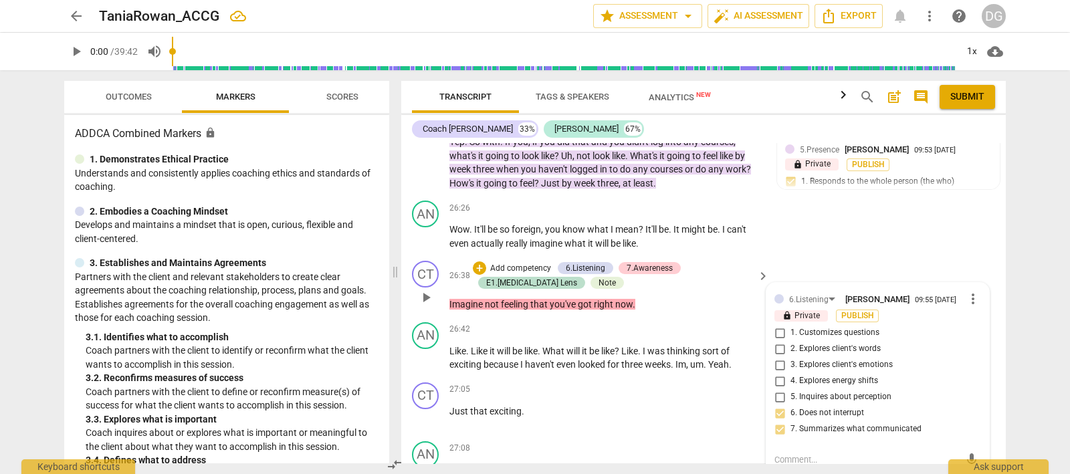
drag, startPoint x: 693, startPoint y: 259, endPoint x: 683, endPoint y: 269, distance: 14.7
click at [694, 261] on div "+ Add competency 6.Listening 7.Awareness E1.[MEDICAL_DATA] Lens Note" at bounding box center [613, 275] width 280 height 29
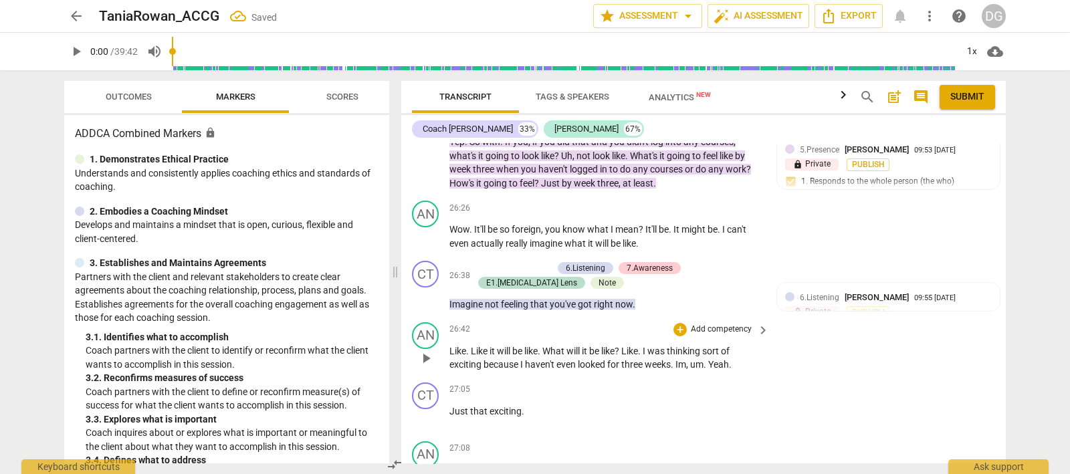
click at [428, 350] on span "play_arrow" at bounding box center [426, 358] width 16 height 16
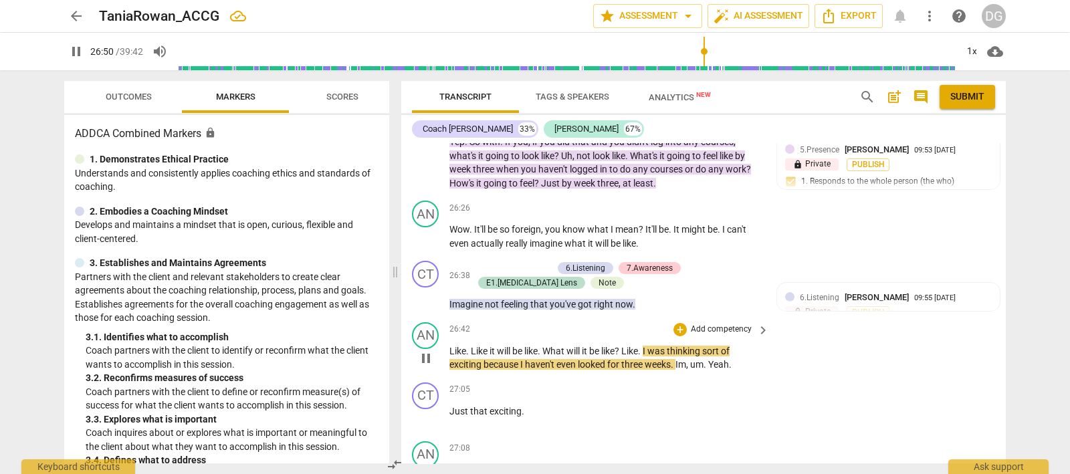
click at [425, 350] on span "pause" at bounding box center [426, 358] width 16 height 16
click at [431, 350] on span "play_arrow" at bounding box center [426, 358] width 16 height 16
click at [426, 350] on span "pause" at bounding box center [426, 358] width 16 height 16
click at [427, 410] on span "play_arrow" at bounding box center [426, 418] width 16 height 16
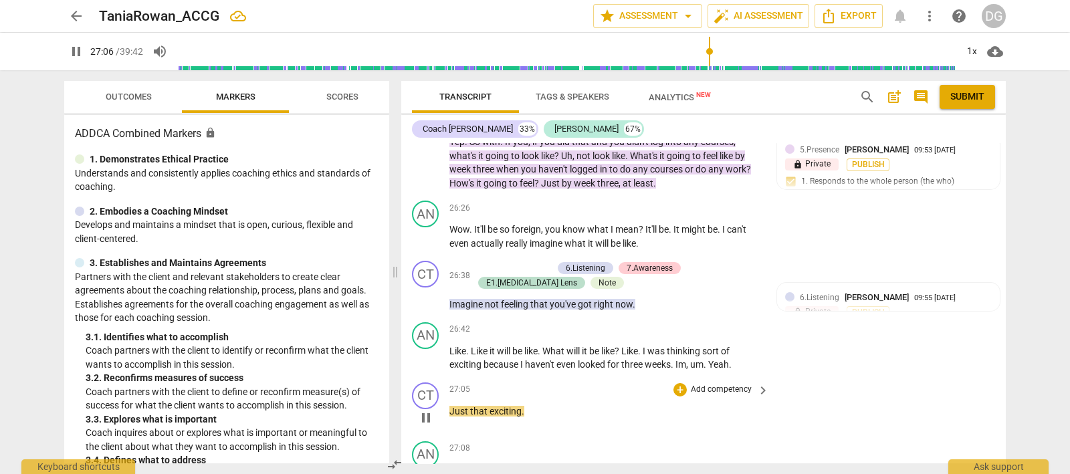
scroll to position [9510, 0]
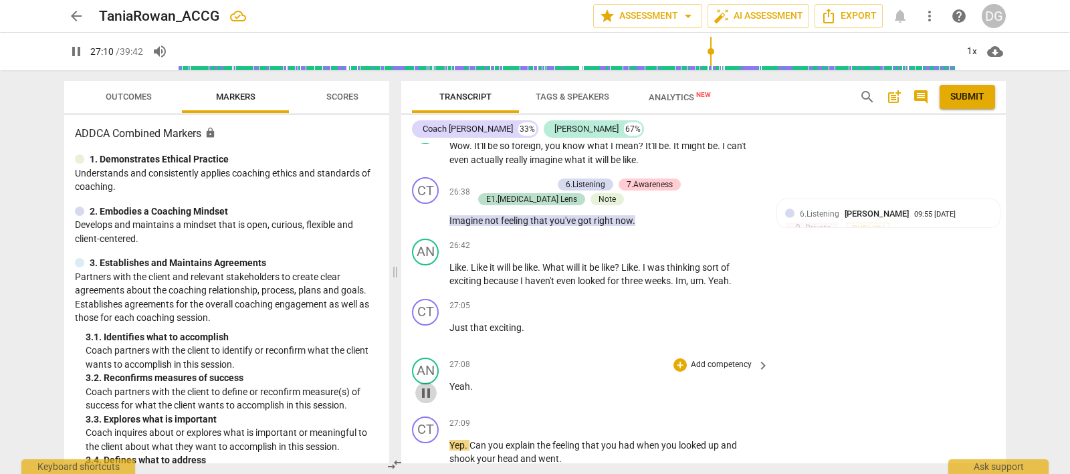
click at [426, 385] on span "pause" at bounding box center [426, 393] width 16 height 16
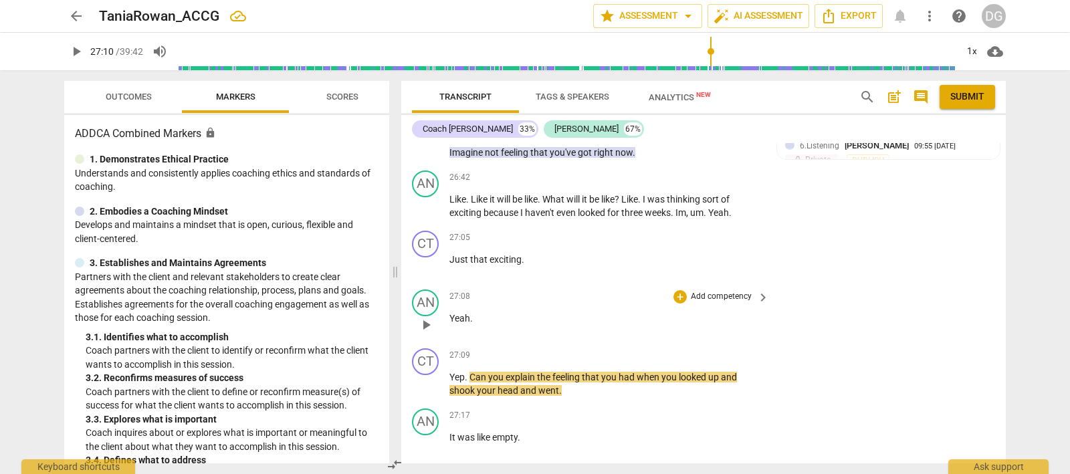
scroll to position [9593, 0]
